Goal: Navigation & Orientation: Find specific page/section

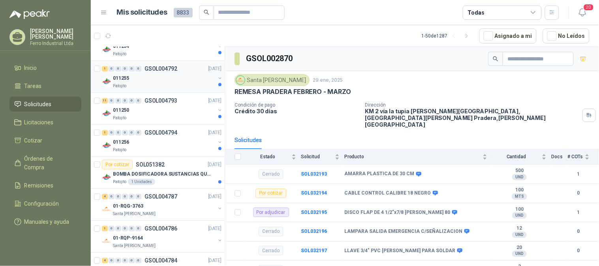
scroll to position [614, 0]
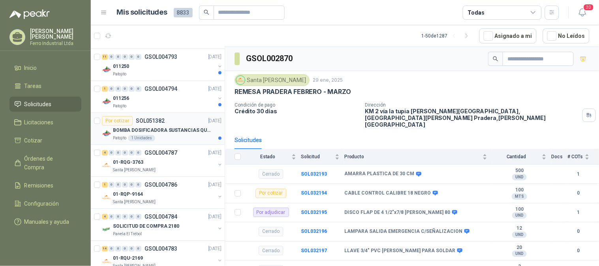
click at [160, 133] on p "BOMBA DOSIFICADORA SUSTANCIAS QUIMICAS" at bounding box center [162, 131] width 98 height 8
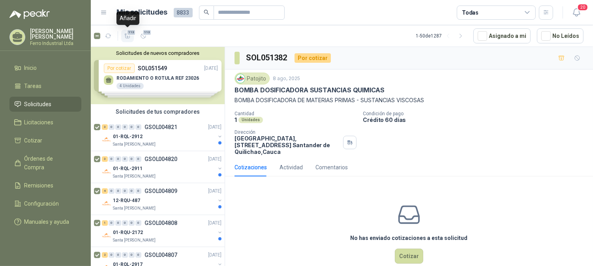
click at [124, 36] on icon "button" at bounding box center [127, 36] width 7 height 7
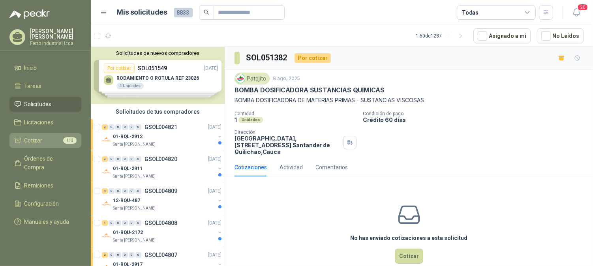
click at [34, 144] on link "Cotizar 113" at bounding box center [45, 140] width 72 height 15
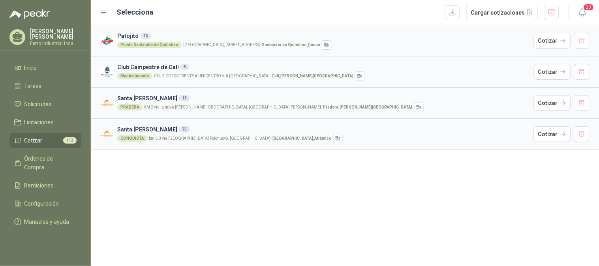
click at [591, 135] on article "[GEOGRAPHIC_DATA][PERSON_NAME] 75 CONQUISTA km 6.3 via [GEOGRAPHIC_DATA] Polonu…" at bounding box center [345, 134] width 508 height 32
click at [585, 135] on button "button" at bounding box center [582, 134] width 16 height 16
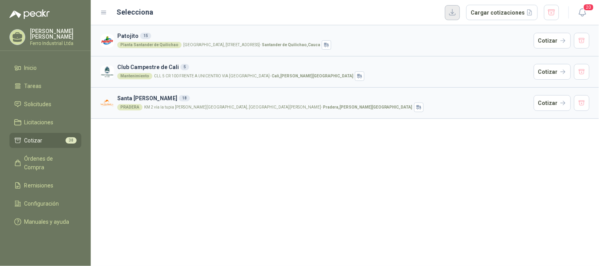
click at [459, 12] on button "button" at bounding box center [452, 12] width 15 height 15
click at [586, 105] on button "button" at bounding box center [582, 103] width 16 height 16
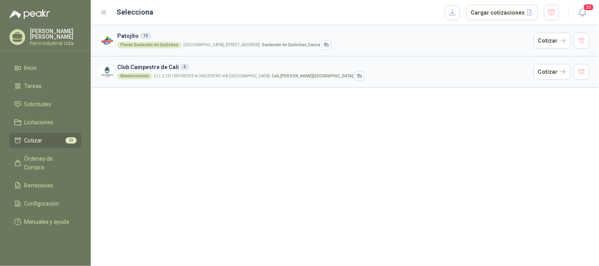
click at [594, 76] on article "Club Campestre de Cali 5 Mantenimiento CLL 5 CR 100 FRENTE A UNICENTRO VIA [GEO…" at bounding box center [345, 72] width 508 height 32
click at [589, 73] on button "button" at bounding box center [582, 72] width 16 height 16
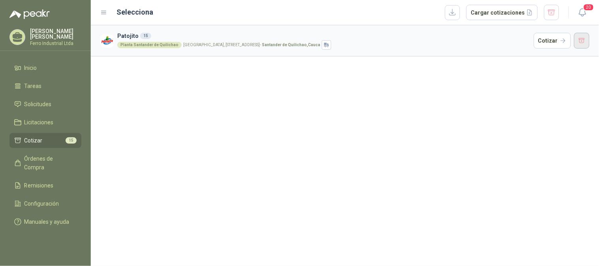
click at [586, 46] on button "button" at bounding box center [582, 41] width 16 height 16
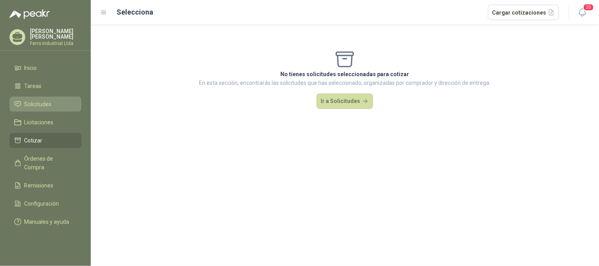
click at [25, 100] on span "Solicitudes" at bounding box center [37, 104] width 27 height 9
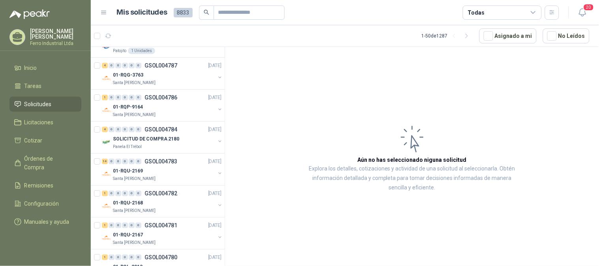
scroll to position [570, 0]
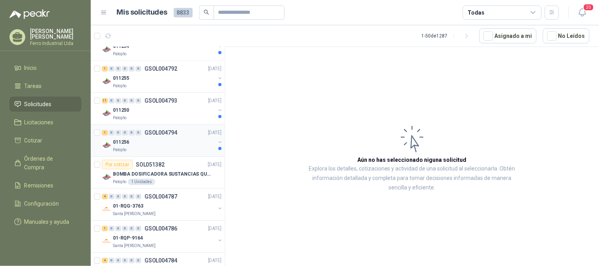
click at [162, 138] on div "011256" at bounding box center [164, 141] width 102 height 9
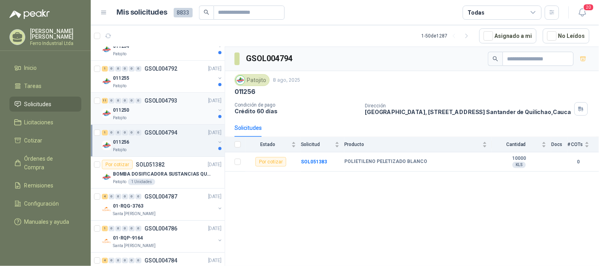
click at [161, 115] on div "Patojito" at bounding box center [164, 118] width 102 height 6
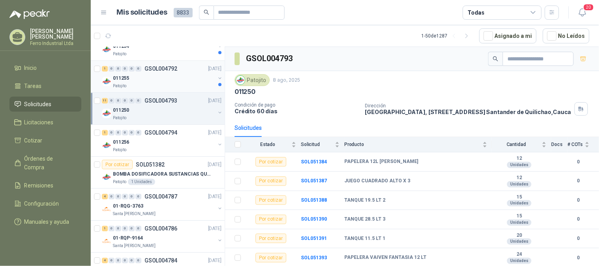
click at [157, 84] on div "Patojito" at bounding box center [164, 86] width 102 height 6
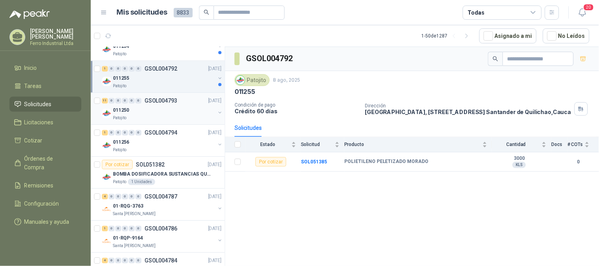
scroll to position [526, 0]
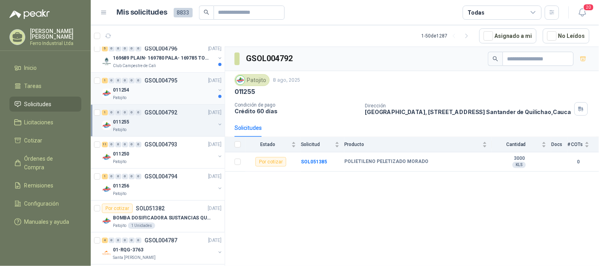
click at [161, 98] on div "Patojito" at bounding box center [164, 98] width 102 height 6
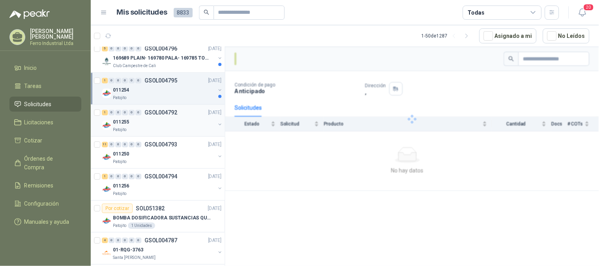
scroll to position [483, 0]
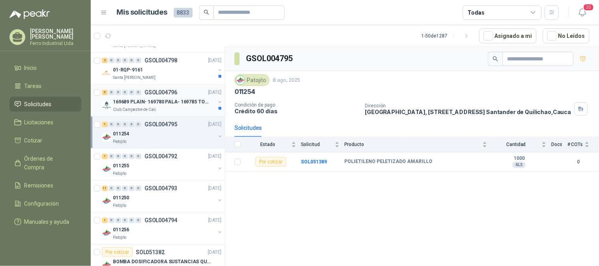
click at [161, 101] on p "169689 PLAIN- 169780 PALA- 169785 TORNILL 169796 C" at bounding box center [162, 102] width 98 height 8
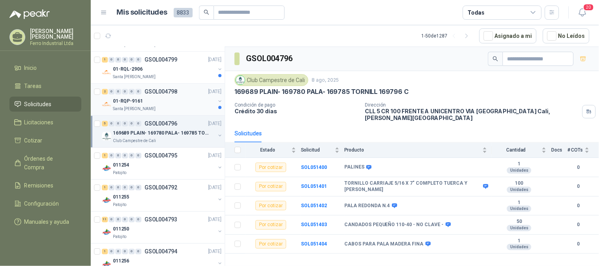
scroll to position [439, 0]
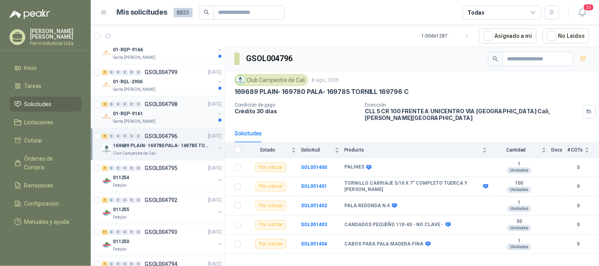
click at [172, 116] on div "01-RQP-9161" at bounding box center [164, 113] width 102 height 9
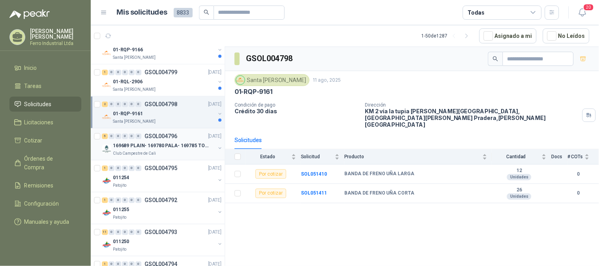
scroll to position [395, 0]
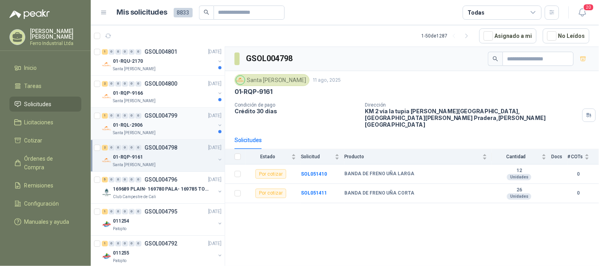
click at [164, 131] on div "Santa [PERSON_NAME]" at bounding box center [164, 133] width 102 height 6
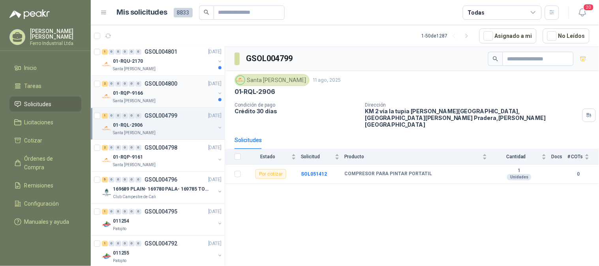
click at [170, 99] on div "Santa [PERSON_NAME]" at bounding box center [164, 101] width 102 height 6
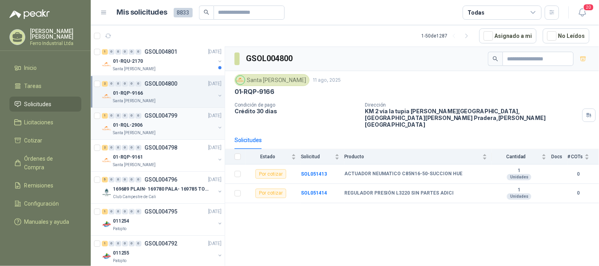
scroll to position [307, 0]
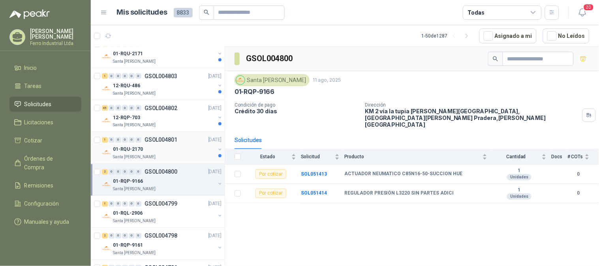
click at [149, 148] on div "01-RQU-2170" at bounding box center [164, 149] width 102 height 9
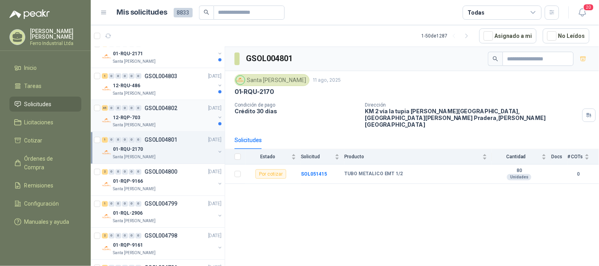
click at [159, 117] on div "12-RQP-703" at bounding box center [164, 117] width 102 height 9
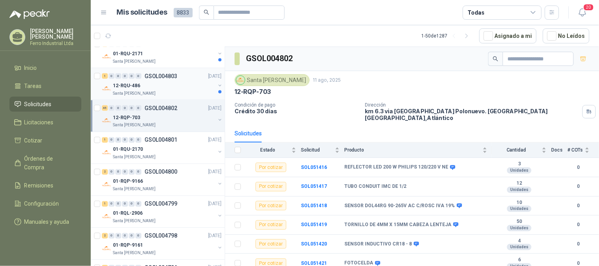
click at [163, 89] on div "12-RQU-486" at bounding box center [164, 85] width 102 height 9
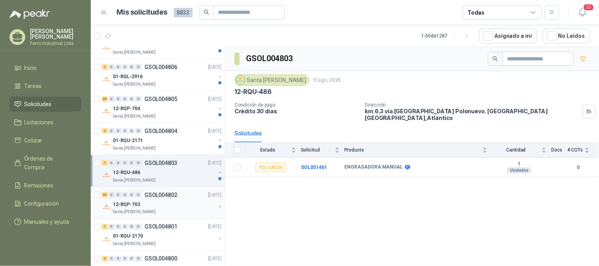
scroll to position [219, 0]
click at [163, 139] on div "01-RQU-2171" at bounding box center [164, 141] width 102 height 9
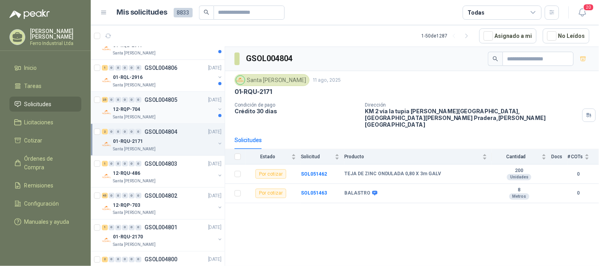
click at [164, 111] on div "12-RQP-704" at bounding box center [164, 109] width 102 height 9
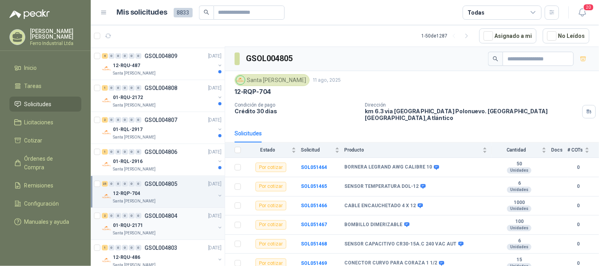
scroll to position [131, 0]
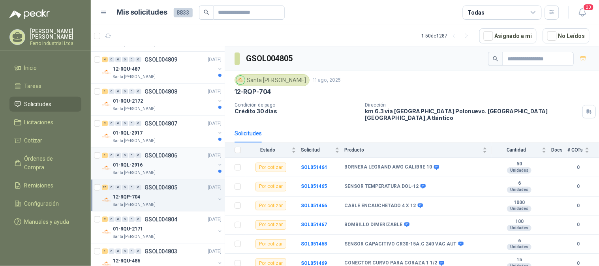
click at [152, 168] on div "01-RQL-2916" at bounding box center [164, 164] width 102 height 9
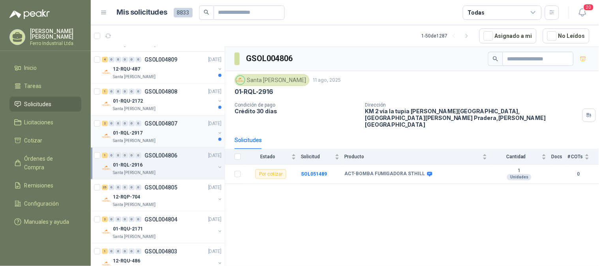
click at [164, 133] on div "01-RQL-2917" at bounding box center [164, 132] width 102 height 9
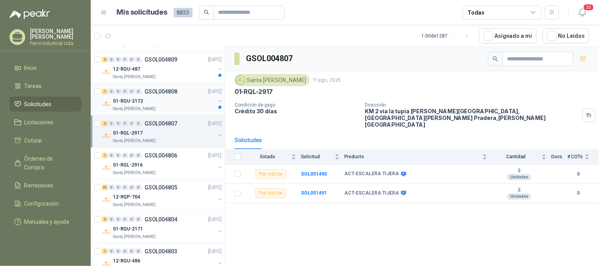
click at [160, 104] on div "01-RQU-2172" at bounding box center [164, 100] width 102 height 9
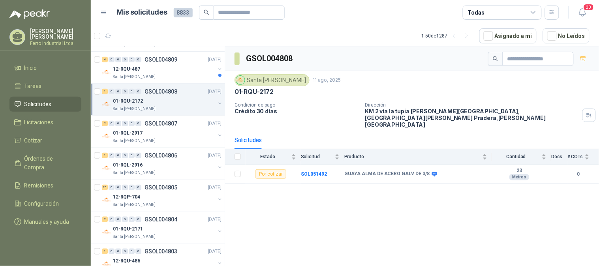
scroll to position [88, 0]
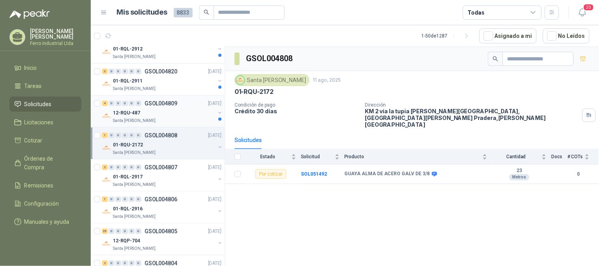
click at [156, 117] on div "12-RQU-487" at bounding box center [164, 112] width 102 height 9
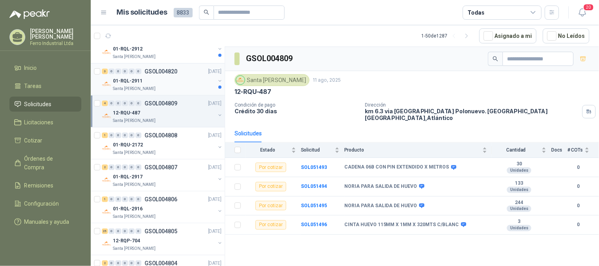
click at [164, 91] on div "Santa [PERSON_NAME]" at bounding box center [164, 89] width 102 height 6
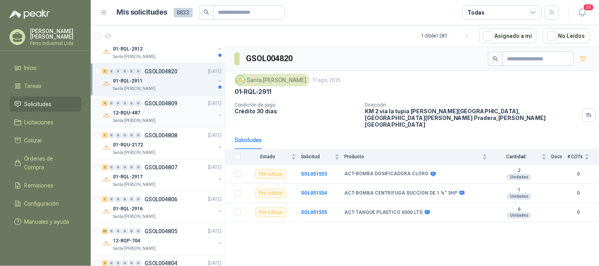
scroll to position [44, 0]
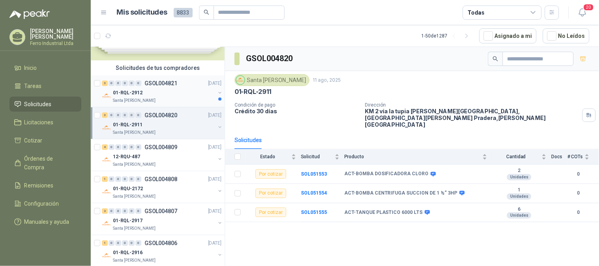
click at [174, 92] on div "01-RQL-2912" at bounding box center [164, 92] width 102 height 9
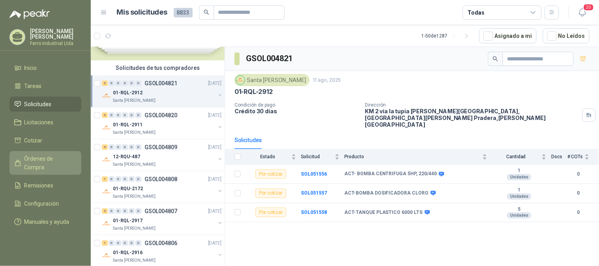
click at [48, 160] on span "Órdenes de Compra" at bounding box center [48, 162] width 49 height 17
